Goal: Find specific page/section: Find specific page/section

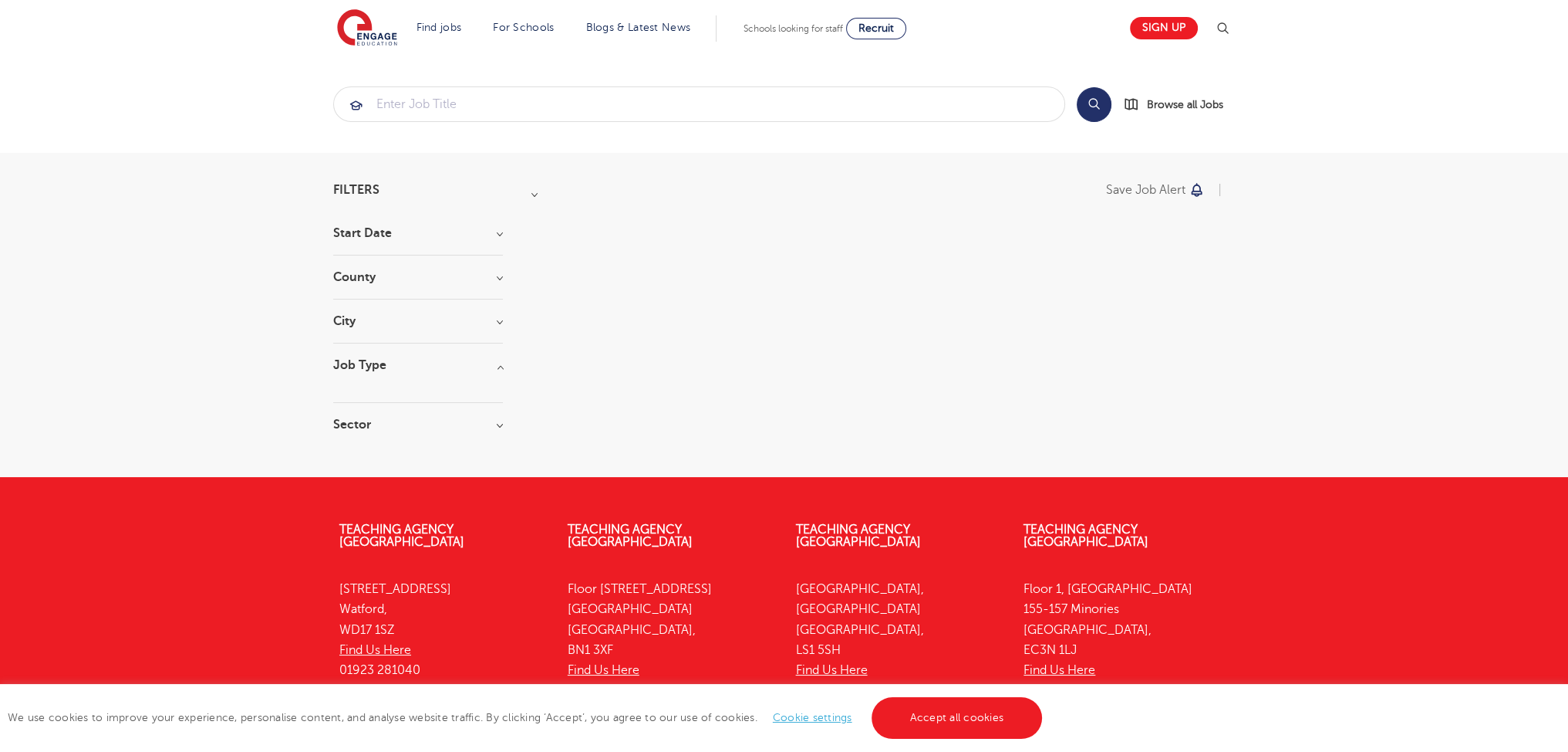
click at [905, 715] on link "Accept all cookies" at bounding box center [957, 717] width 171 height 42
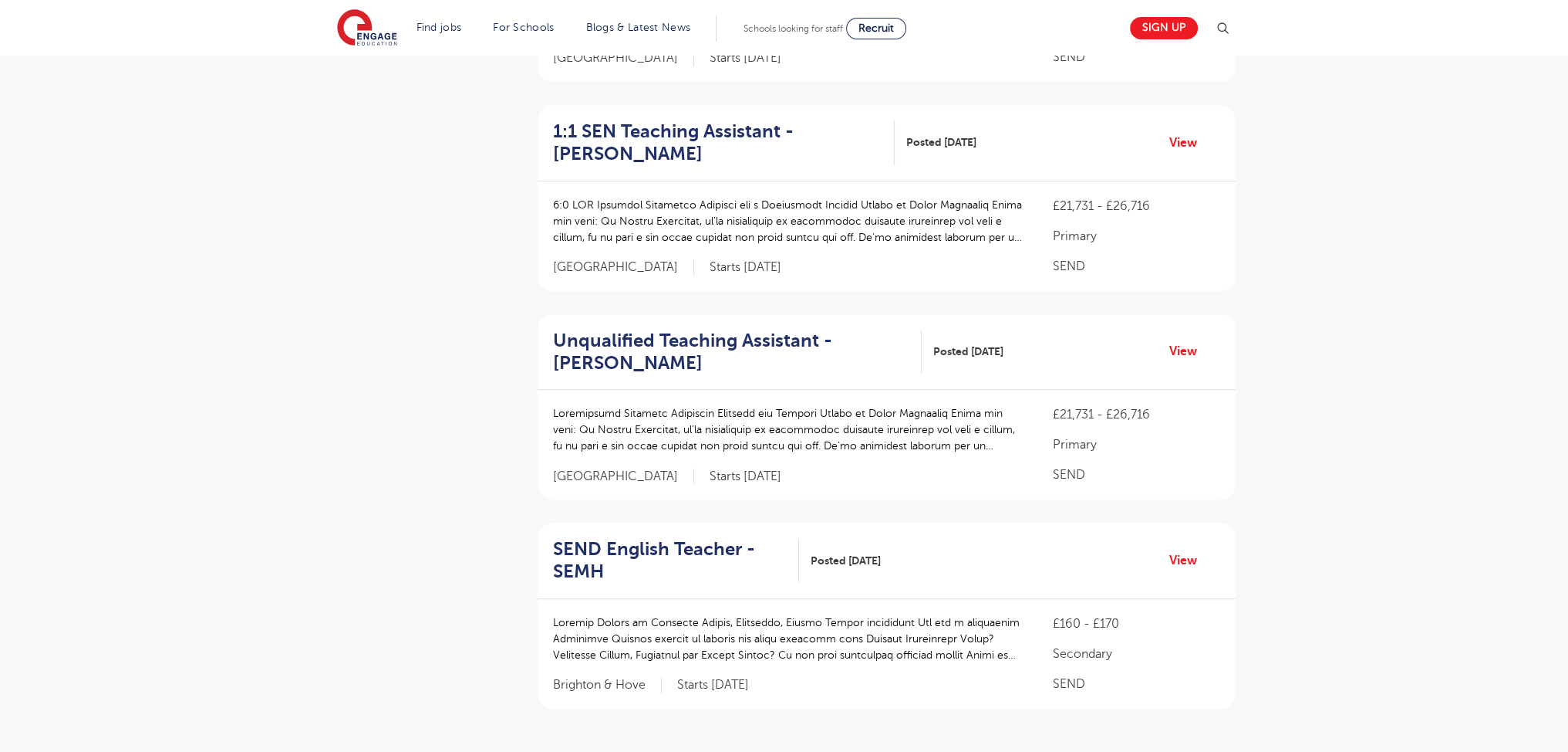
scroll to position [2041, 0]
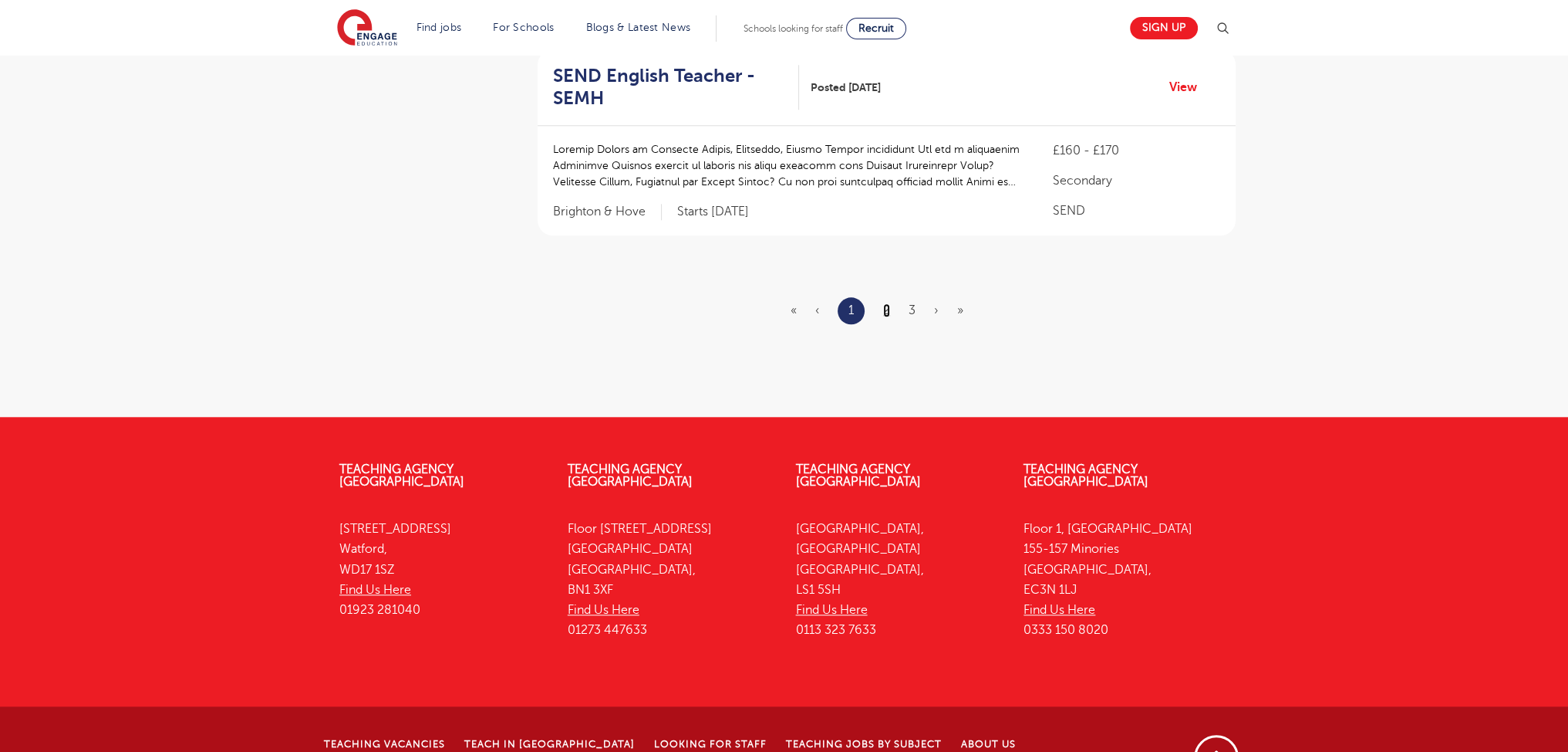
click at [888, 303] on link "2" at bounding box center [887, 310] width 7 height 14
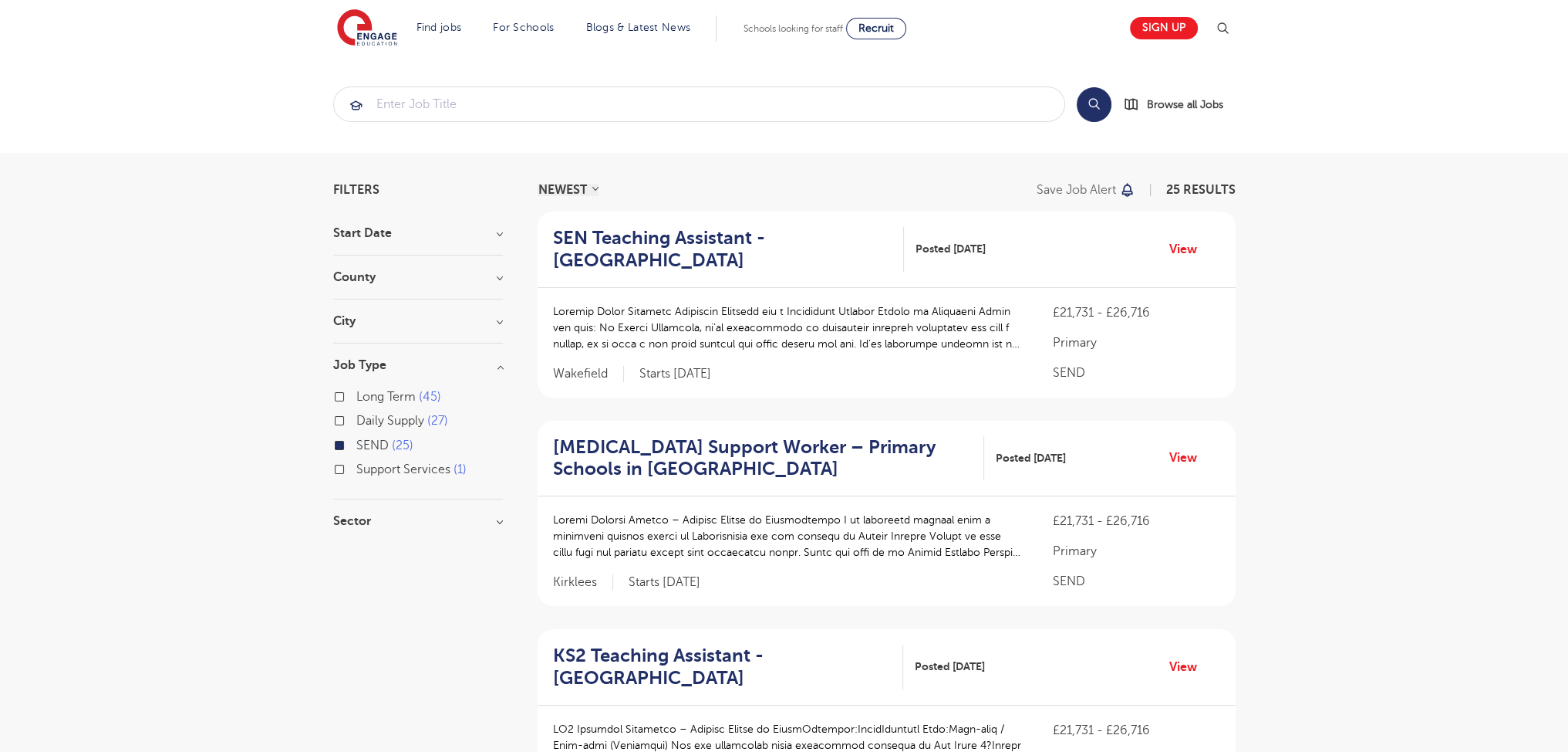
scroll to position [2064, 0]
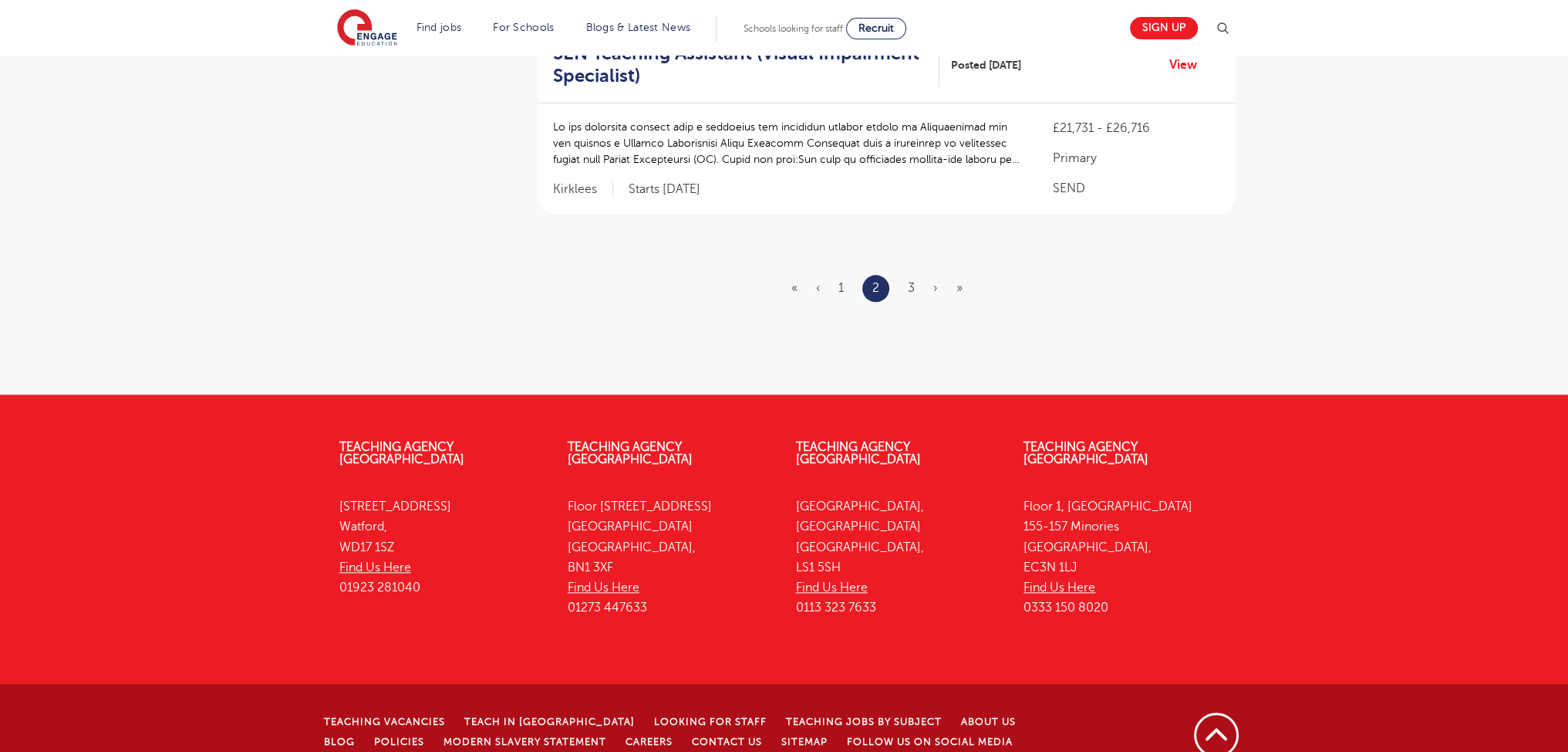
click at [908, 278] on li "3" at bounding box center [911, 288] width 7 height 20
click at [914, 281] on link "3" at bounding box center [911, 288] width 7 height 14
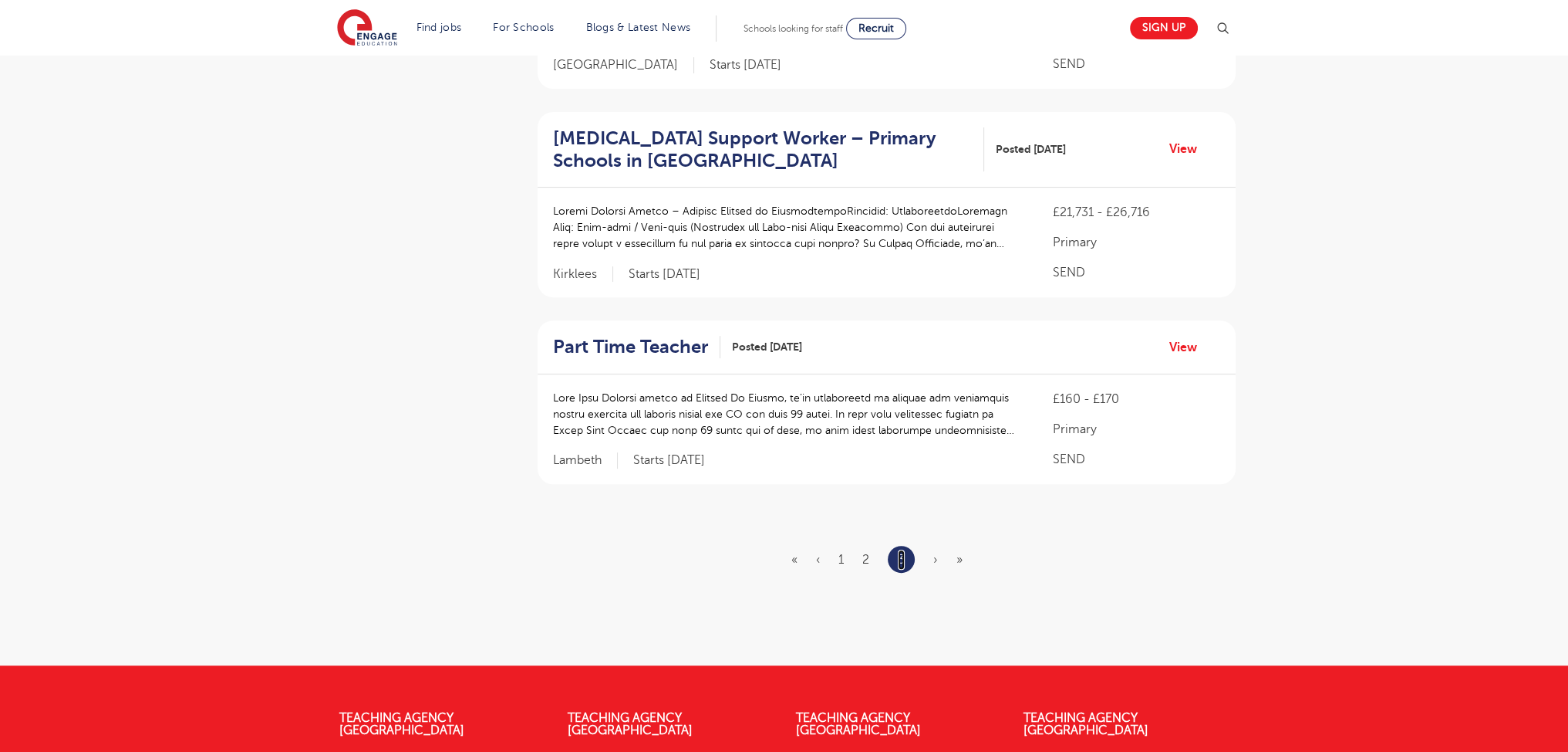
scroll to position [720, 0]
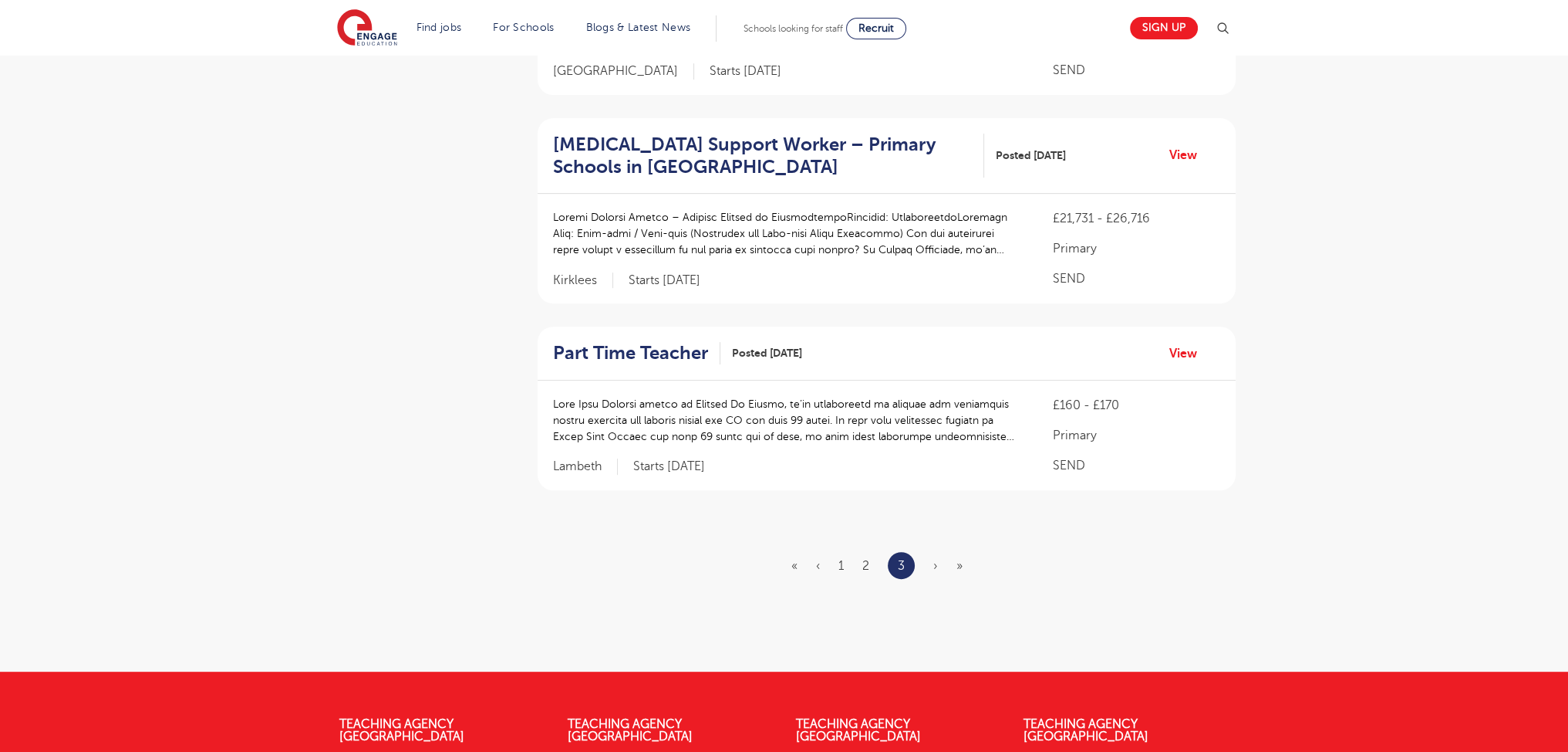
click at [933, 566] on span "›" at bounding box center [936, 566] width 5 height 14
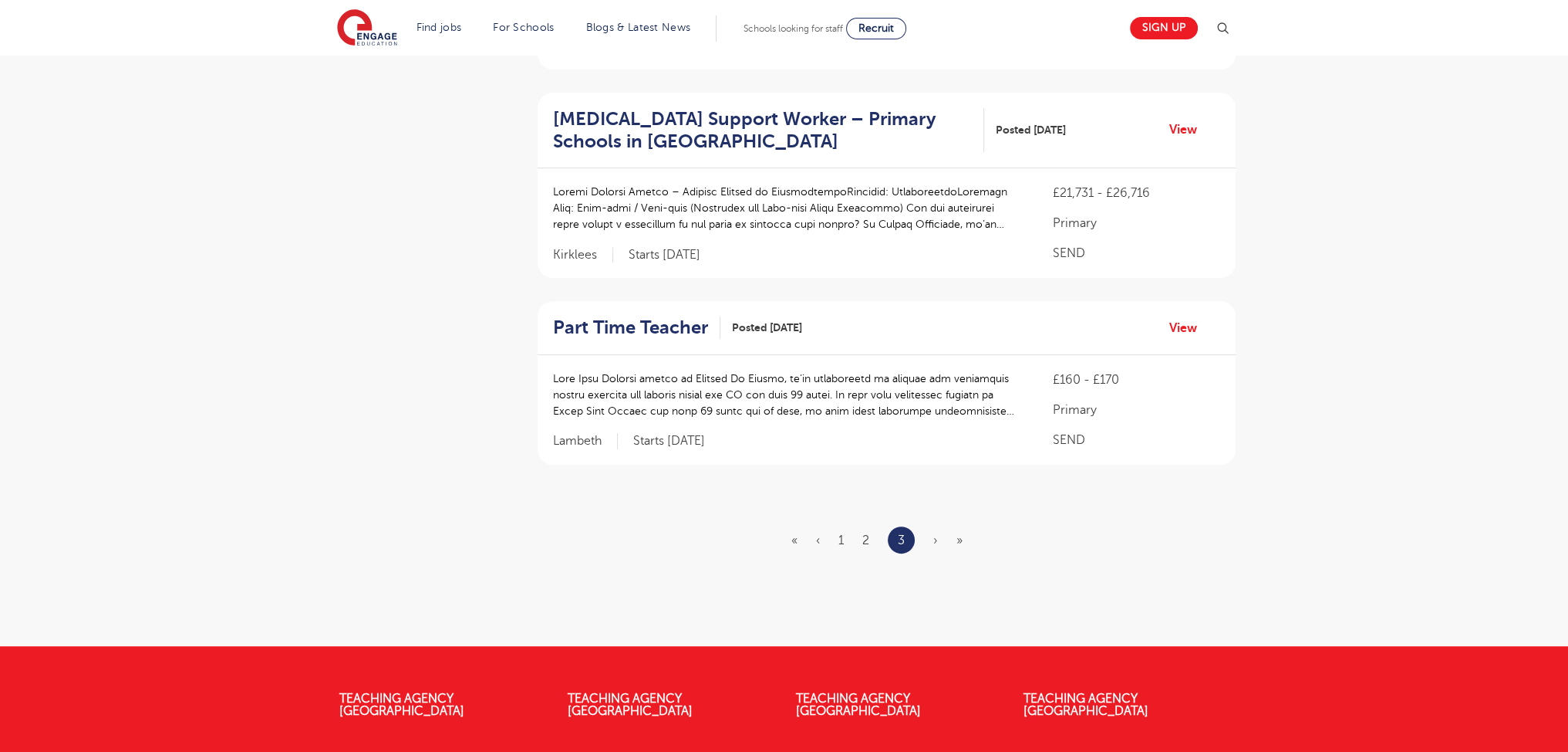
scroll to position [0, 0]
